Goal: Task Accomplishment & Management: Manage account settings

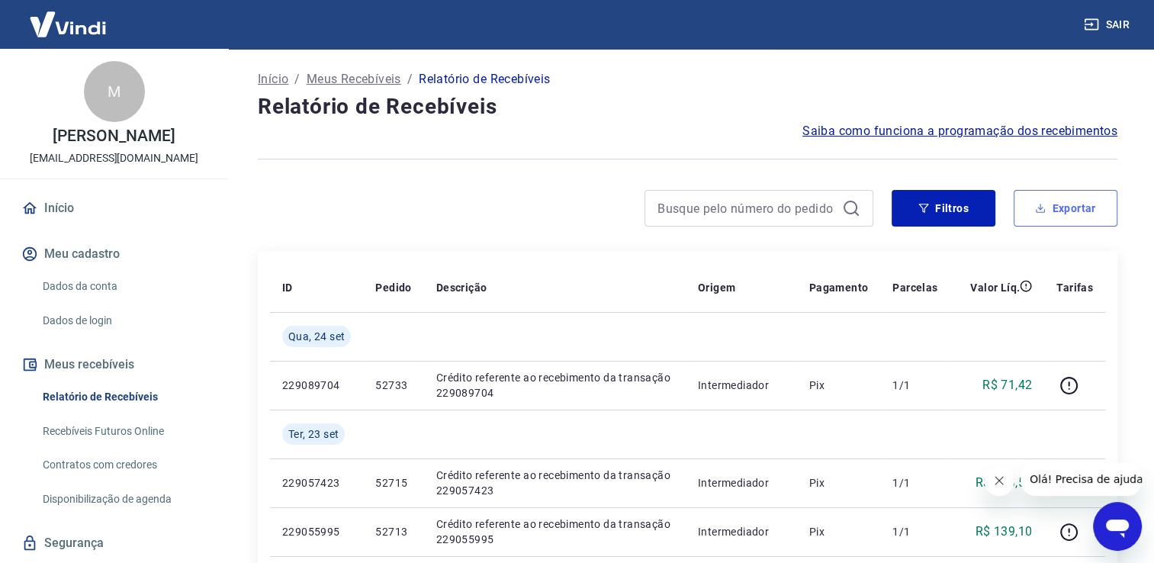
click at [1075, 205] on button "Exportar" at bounding box center [1066, 208] width 104 height 37
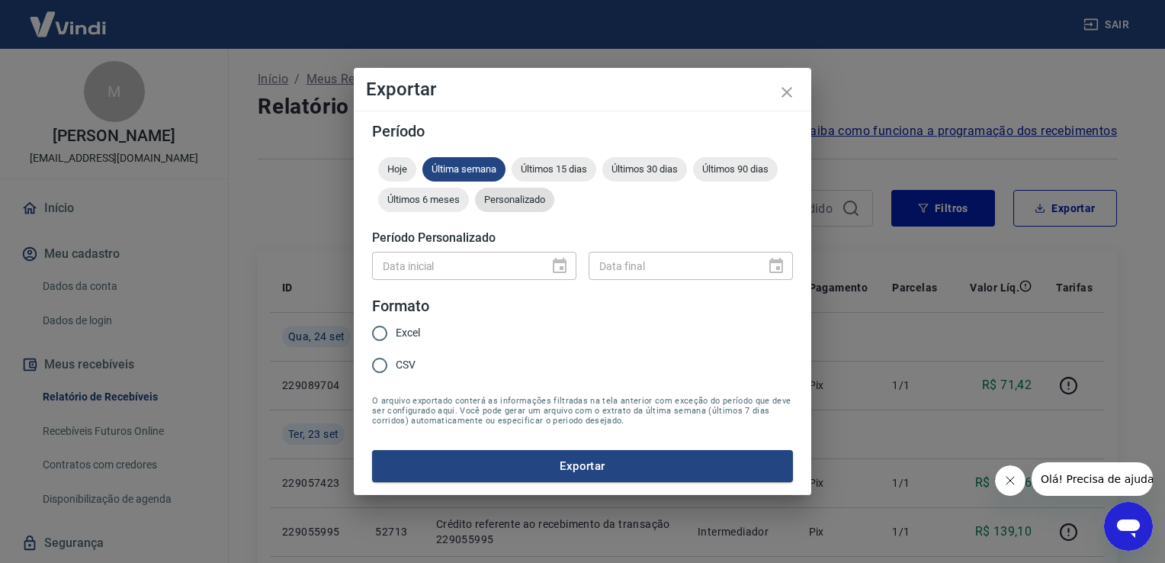
click at [503, 206] on div "Personalizado" at bounding box center [514, 200] width 79 height 24
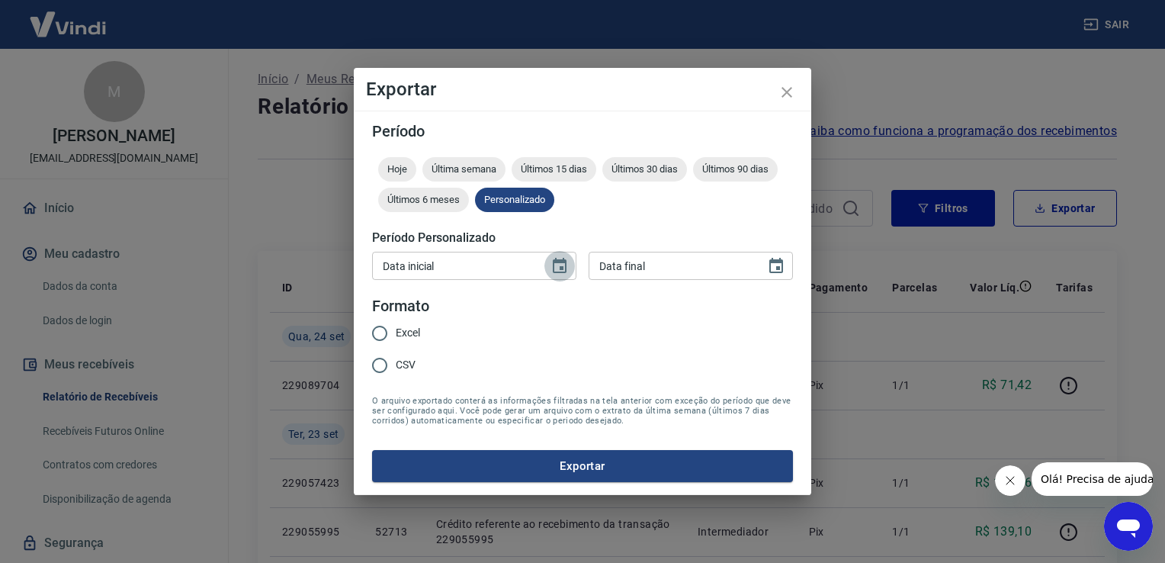
click at [559, 270] on icon "Choose date" at bounding box center [560, 266] width 18 height 18
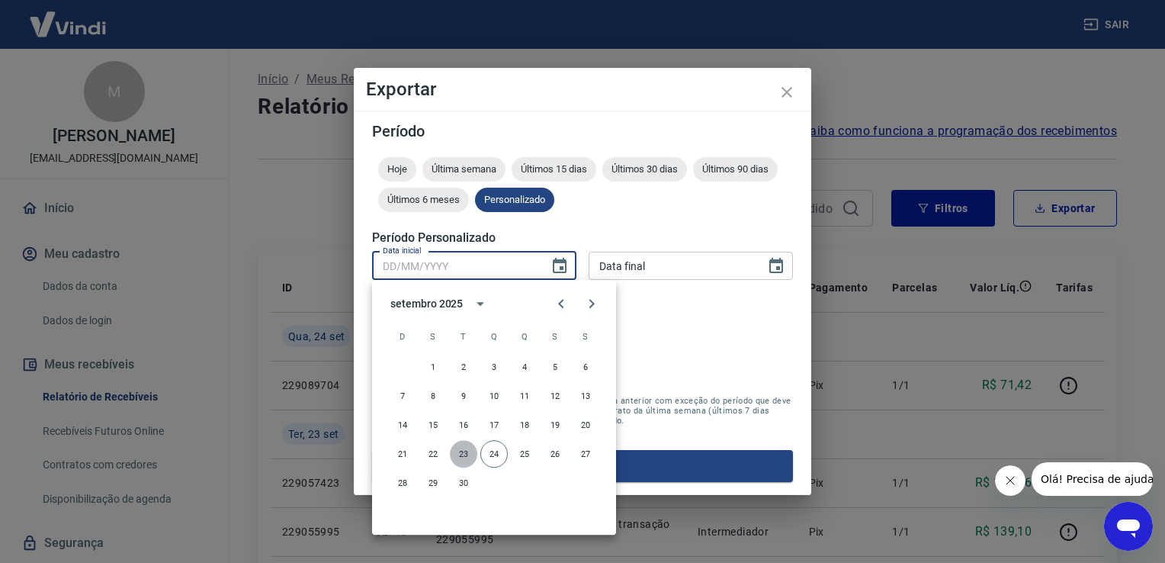
drag, startPoint x: 462, startPoint y: 455, endPoint x: 467, endPoint y: 446, distance: 10.2
click at [463, 455] on button "23" at bounding box center [463, 453] width 27 height 27
type input "23/09/2025"
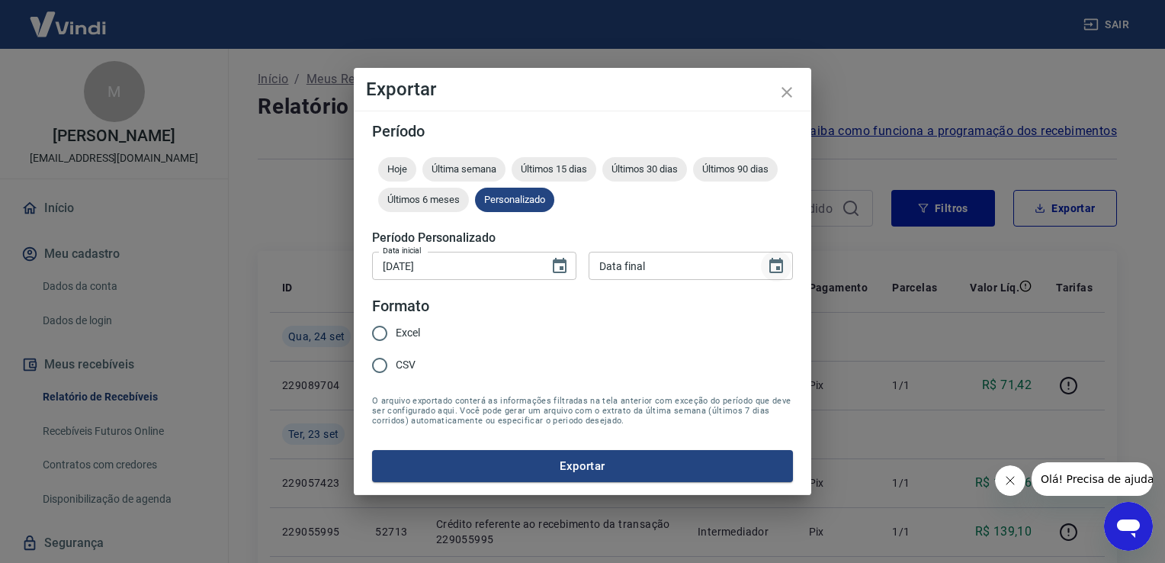
click at [778, 262] on icon "Choose date" at bounding box center [777, 265] width 14 height 15
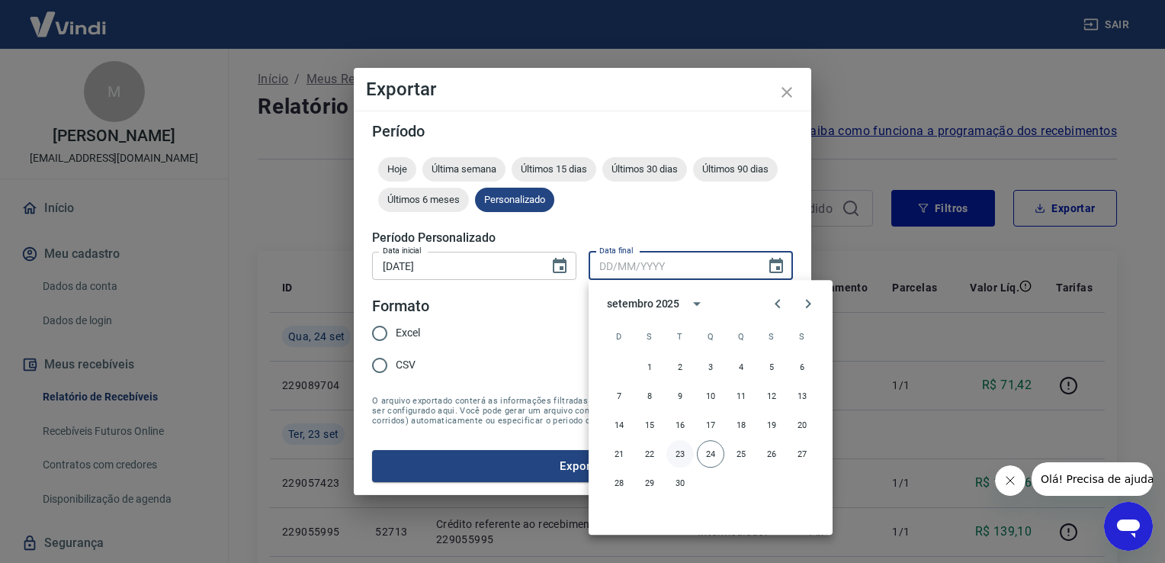
click at [674, 450] on button "23" at bounding box center [680, 453] width 27 height 27
type input "23/09/2025"
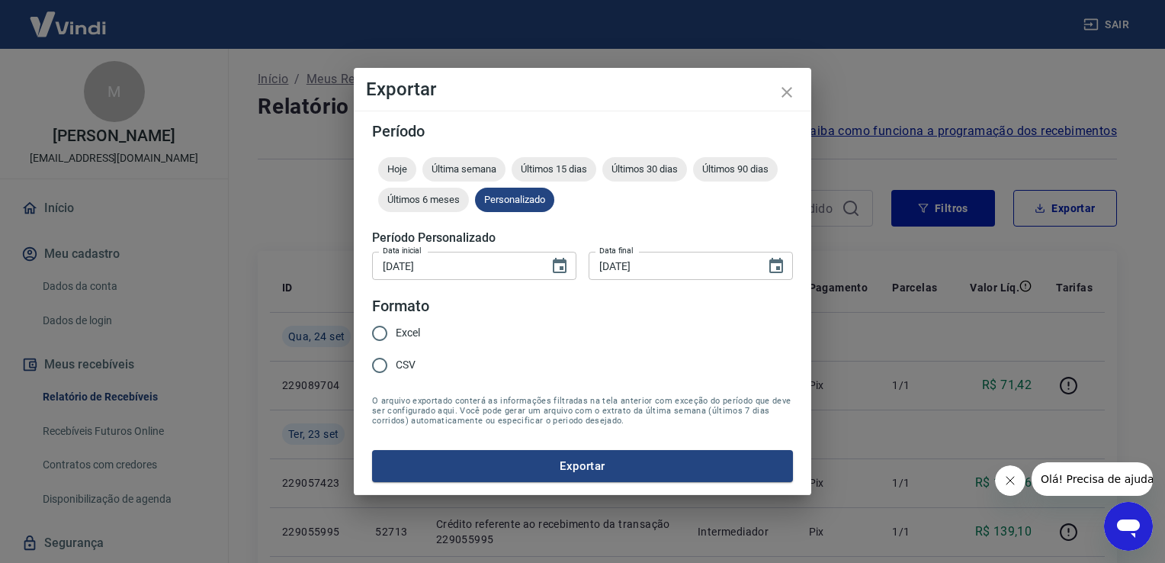
click at [400, 333] on span "Excel" at bounding box center [408, 333] width 24 height 16
click at [396, 333] on input "Excel" at bounding box center [380, 333] width 32 height 32
radio input "true"
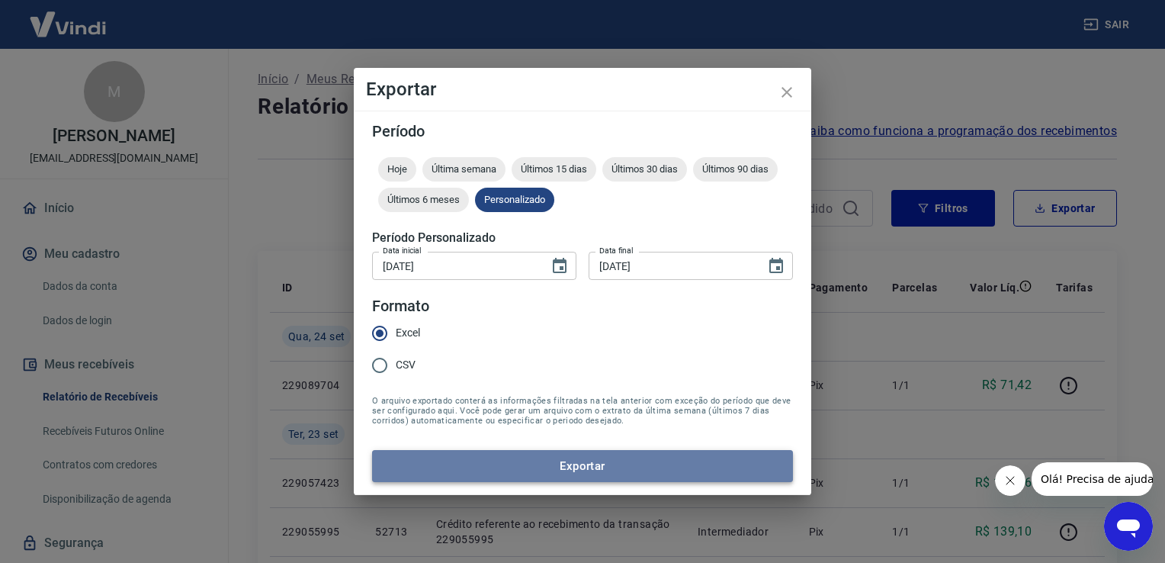
click at [633, 471] on button "Exportar" at bounding box center [582, 466] width 421 height 32
